Goal: Find specific page/section

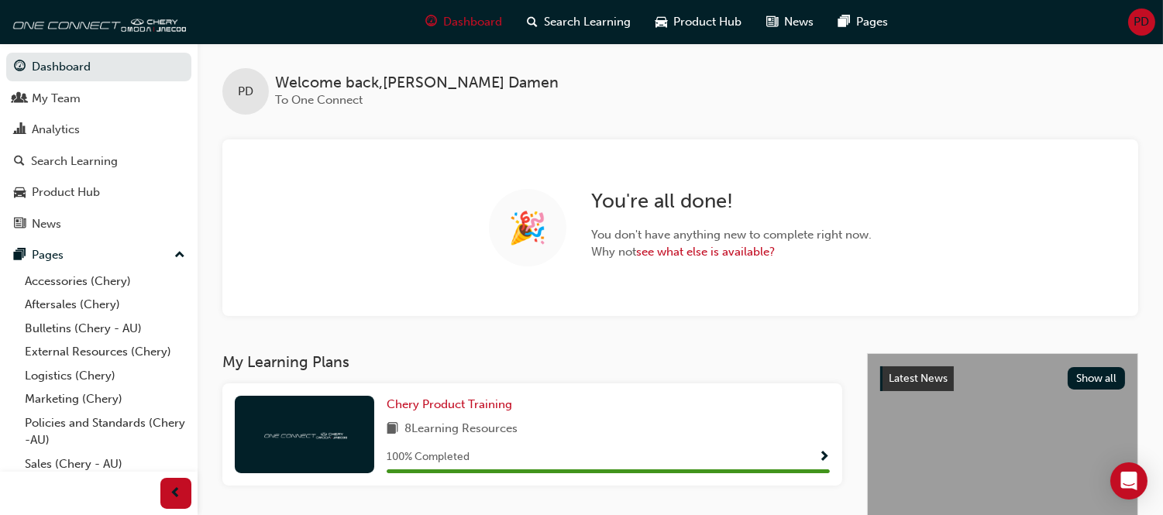
click at [53, 473] on div "Dashboard My Team Analytics Search Learning Product Hub News Pages Pages Access…" at bounding box center [99, 238] width 198 height 476
click at [60, 466] on link "Sales (Chery - AU)" at bounding box center [105, 464] width 173 height 24
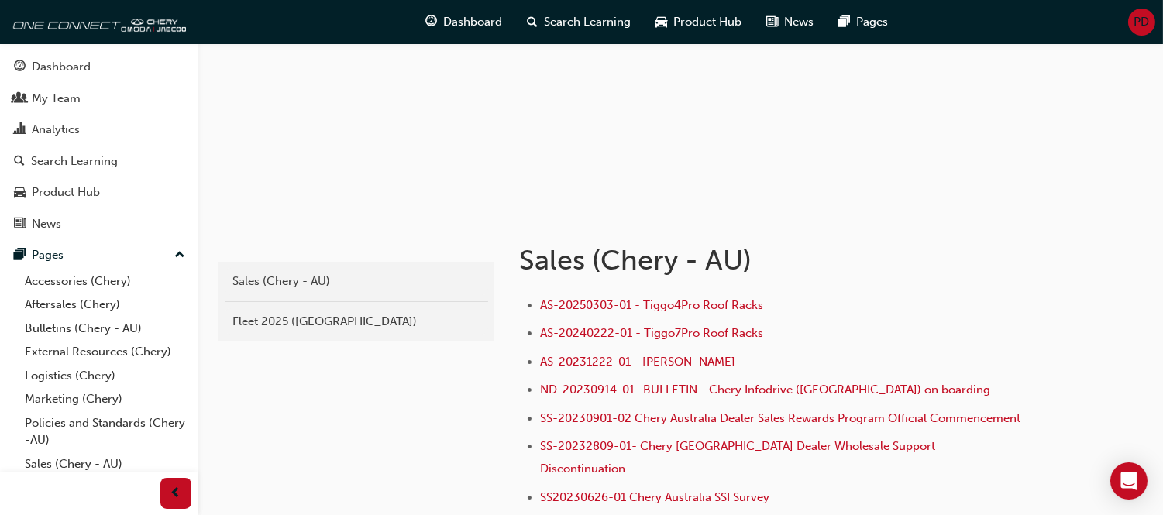
scroll to position [172, 0]
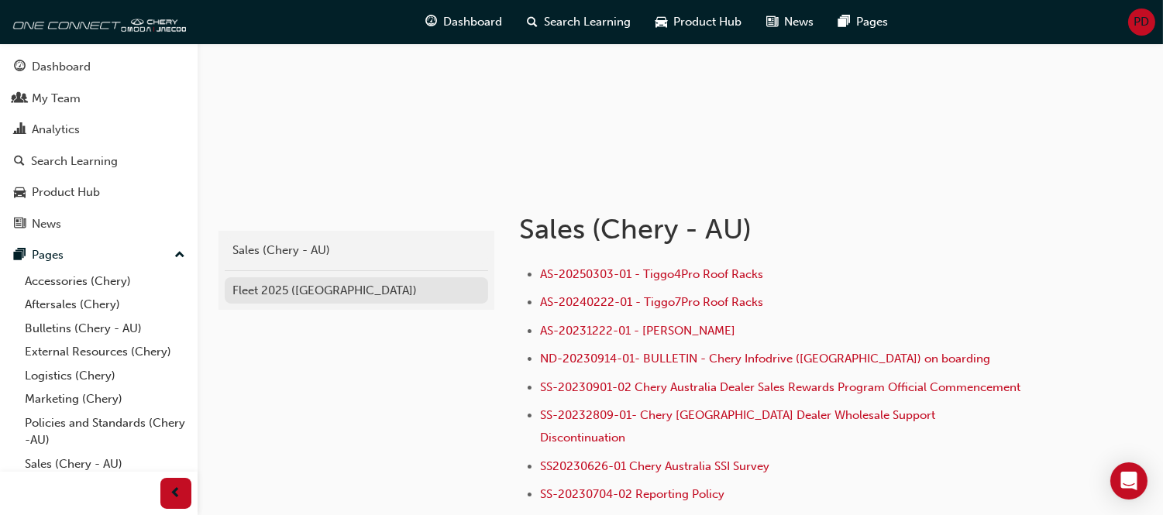
click at [316, 299] on link "Fleet 2025 ([GEOGRAPHIC_DATA])" at bounding box center [356, 290] width 263 height 27
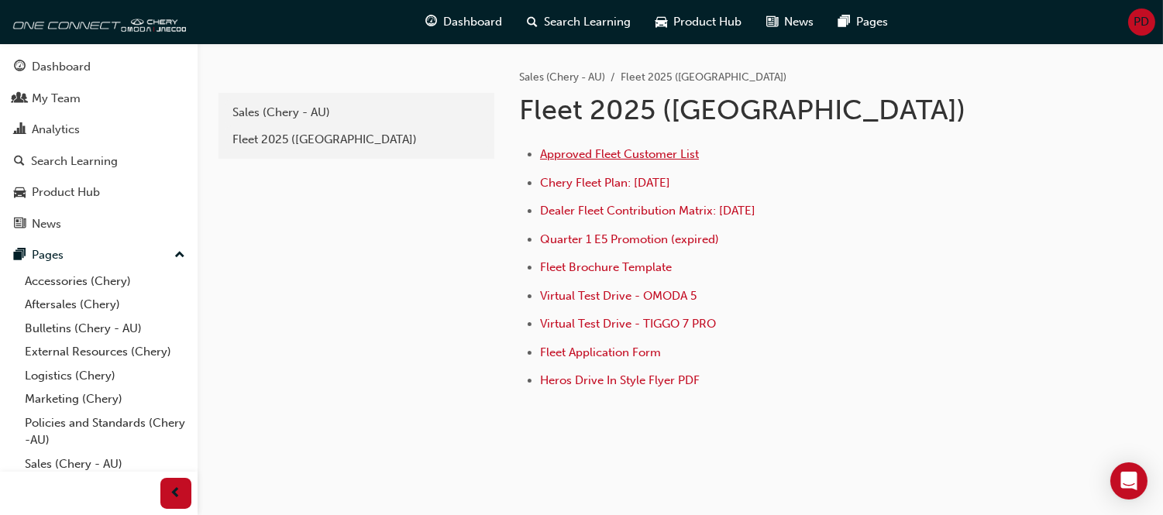
click at [583, 150] on span "Approved Fleet Customer List" at bounding box center [619, 154] width 159 height 14
